Goal: Task Accomplishment & Management: Use online tool/utility

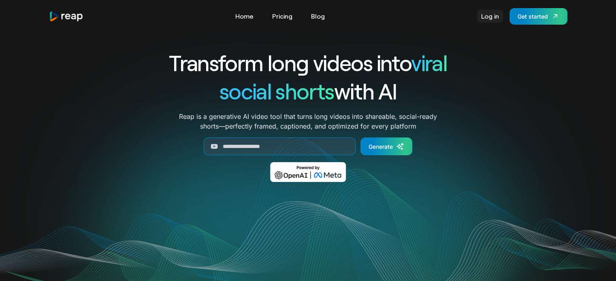
click at [490, 14] on link "Log in" at bounding box center [490, 16] width 26 height 13
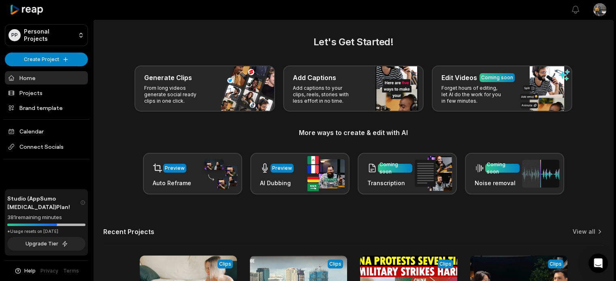
click at [470, 114] on div "Let's Get Started! Generate Clips From long videos generate social ready clips …" at bounding box center [353, 115] width 500 height 160
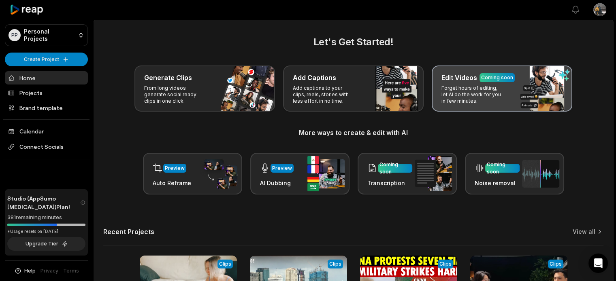
click at [474, 102] on p "Forget hours of editing, let AI do the work for you in few minutes." at bounding box center [472, 94] width 63 height 19
